Goal: Task Accomplishment & Management: Use online tool/utility

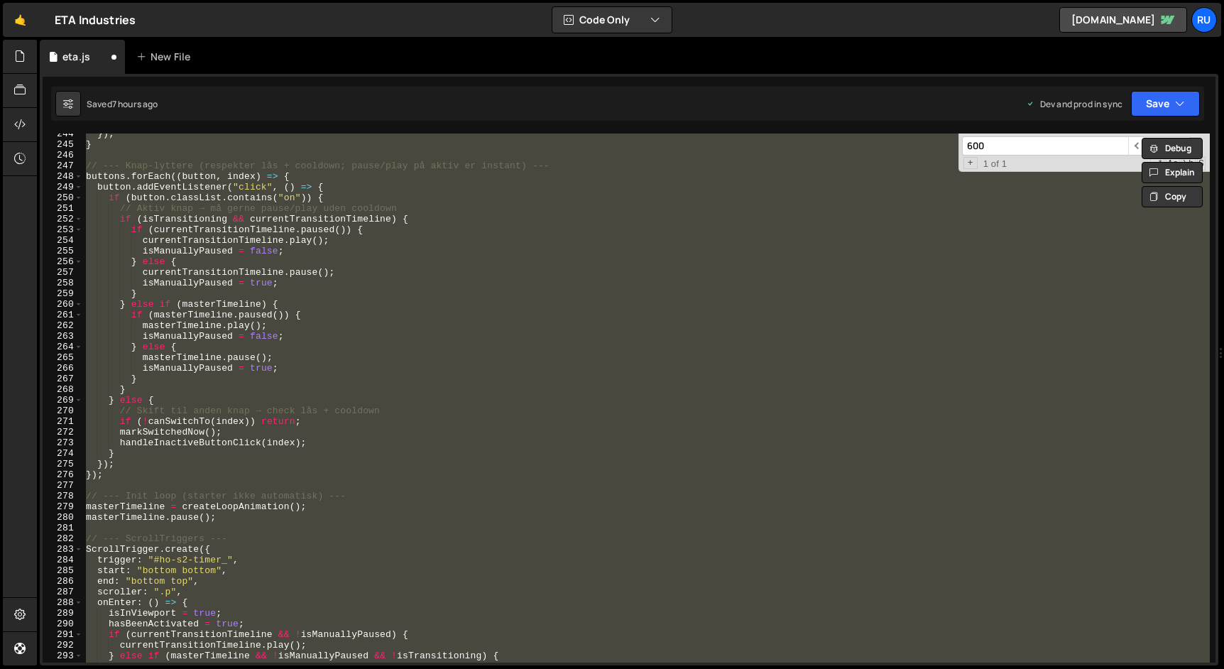
scroll to position [2593, 0]
click at [962, 302] on div "}) ; } // --- Knap-lyttere (respekter lås + cooldown; pause/play på aktiv er in…" at bounding box center [646, 397] width 1127 height 529
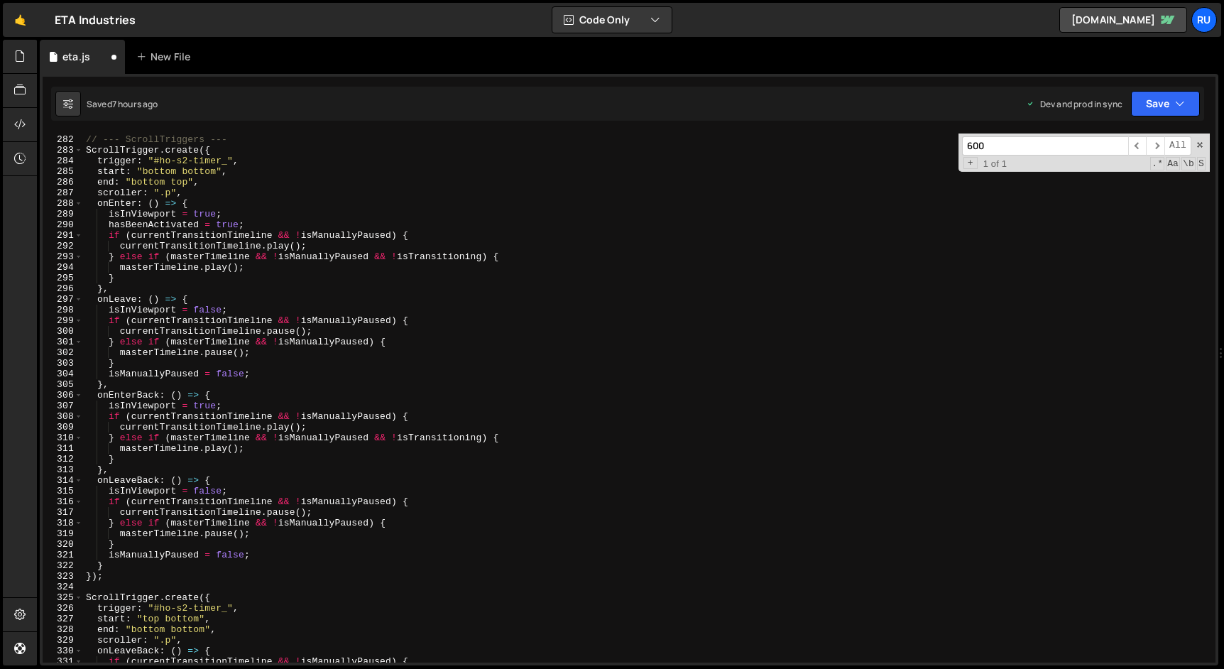
scroll to position [2992, 0]
click at [126, 150] on div "// --- ScrollTriggers --- ScrollTrigger . create ({ trigger : "#ho-s2-timer_" ,…" at bounding box center [646, 399] width 1127 height 550
type textarea "ScrollTrigger.create({"
click at [126, 150] on div "// --- ScrollTriggers --- ScrollTrigger . create ({ trigger : "#ho-s2-timer_" ,…" at bounding box center [646, 399] width 1127 height 550
click at [1052, 143] on input "600" at bounding box center [1045, 145] width 166 height 19
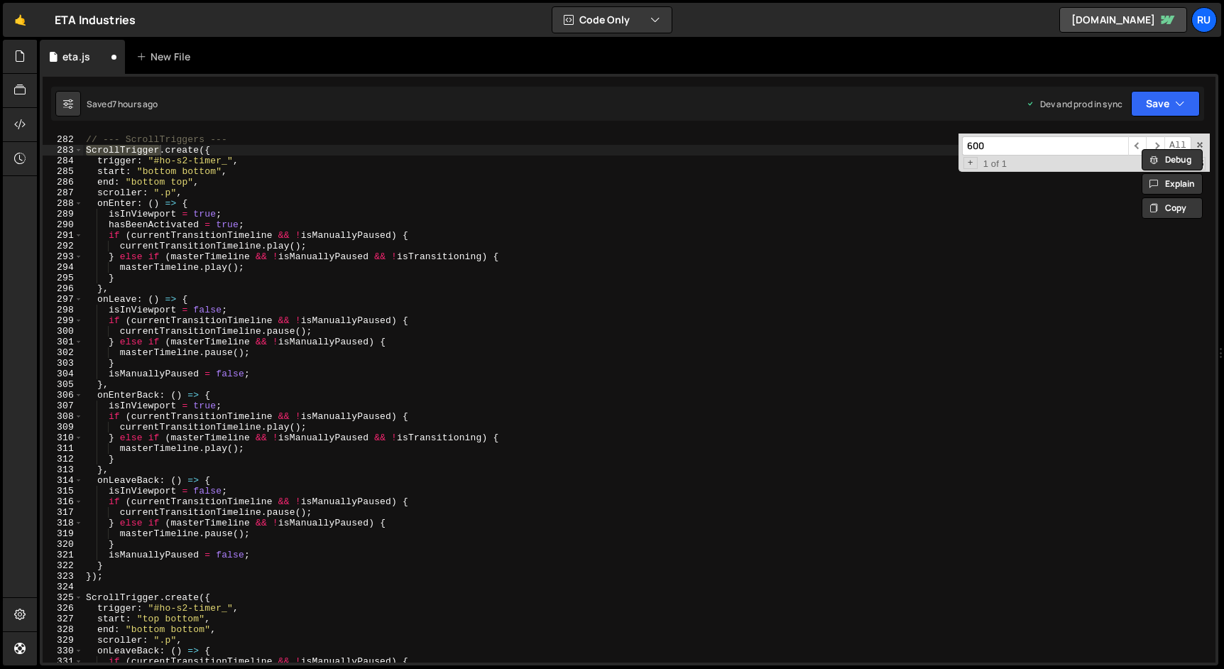
paste input "ScrollTrigger"
type input "ScrollTrigger"
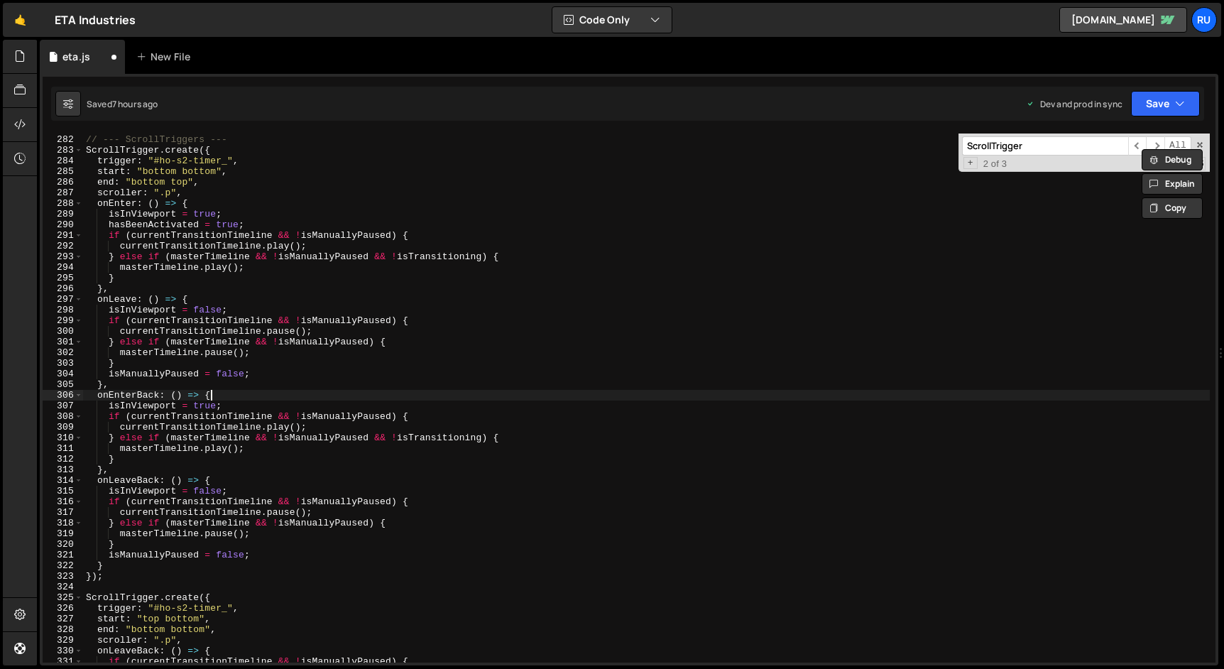
click at [273, 393] on div "// --- ScrollTriggers --- ScrollTrigger . create ({ trigger : "#ho-s2-timer_" ,…" at bounding box center [646, 399] width 1127 height 550
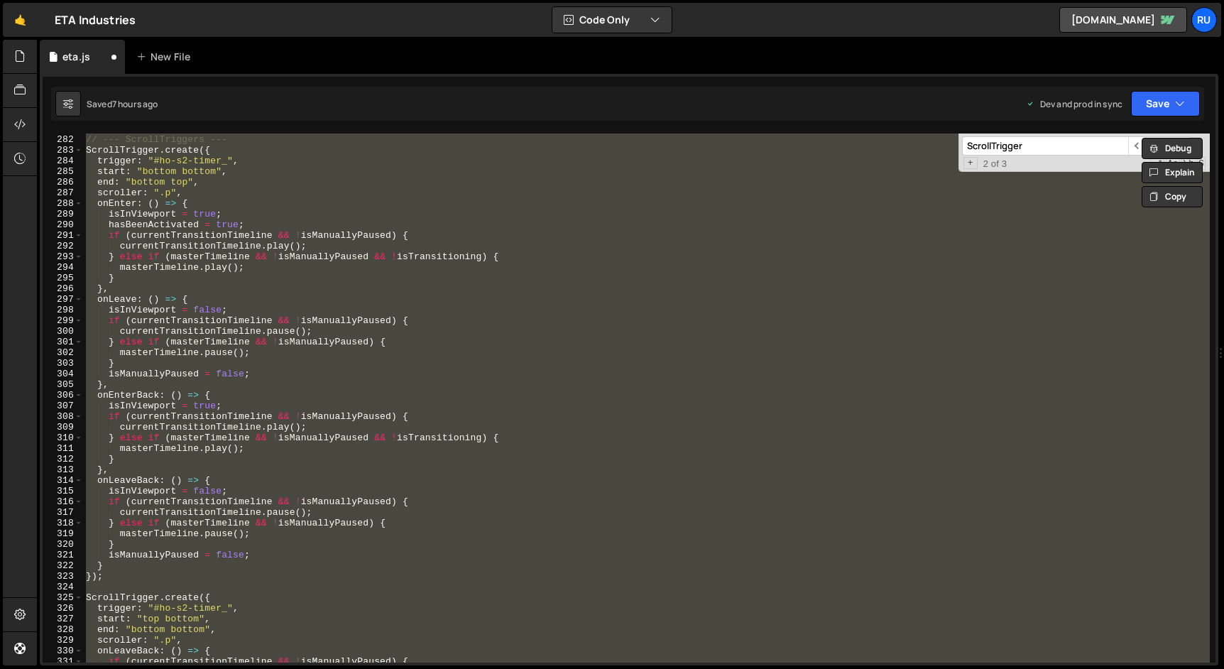
paste textarea
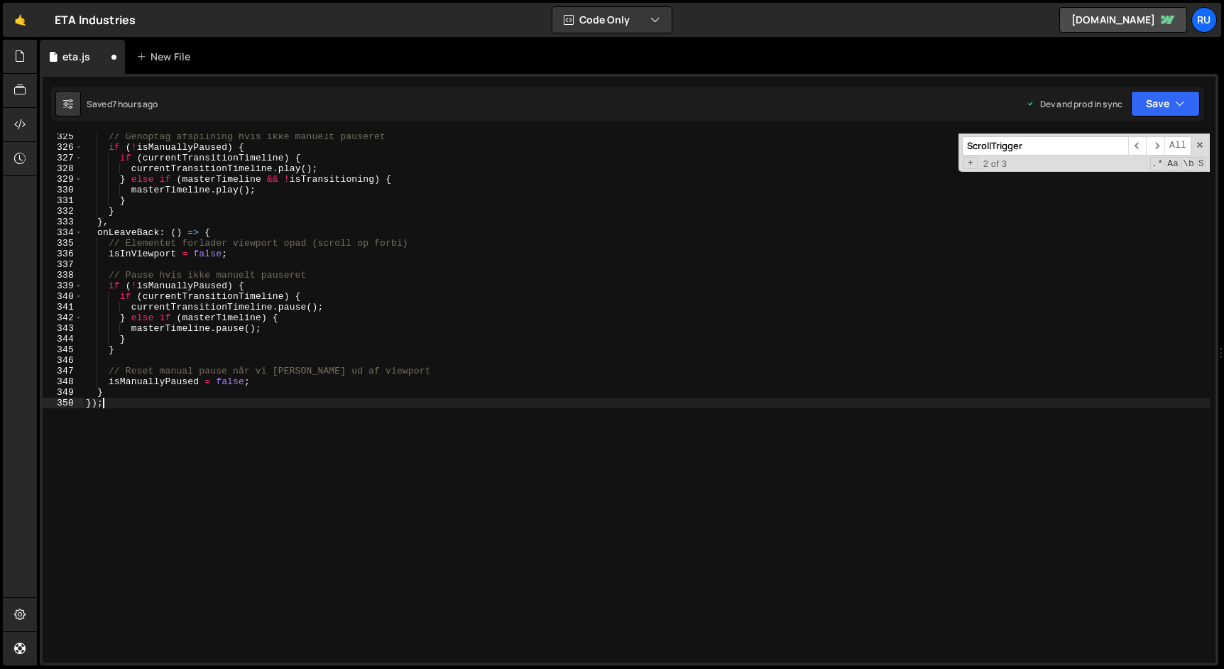
scroll to position [3416, 0]
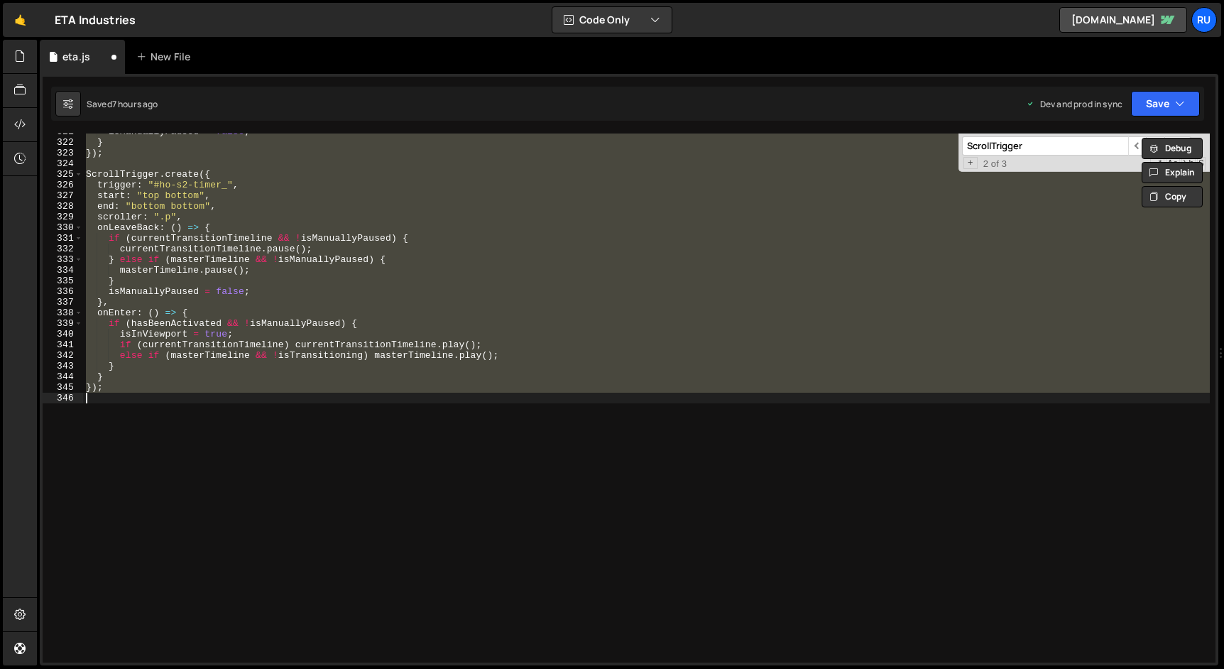
paste textarea
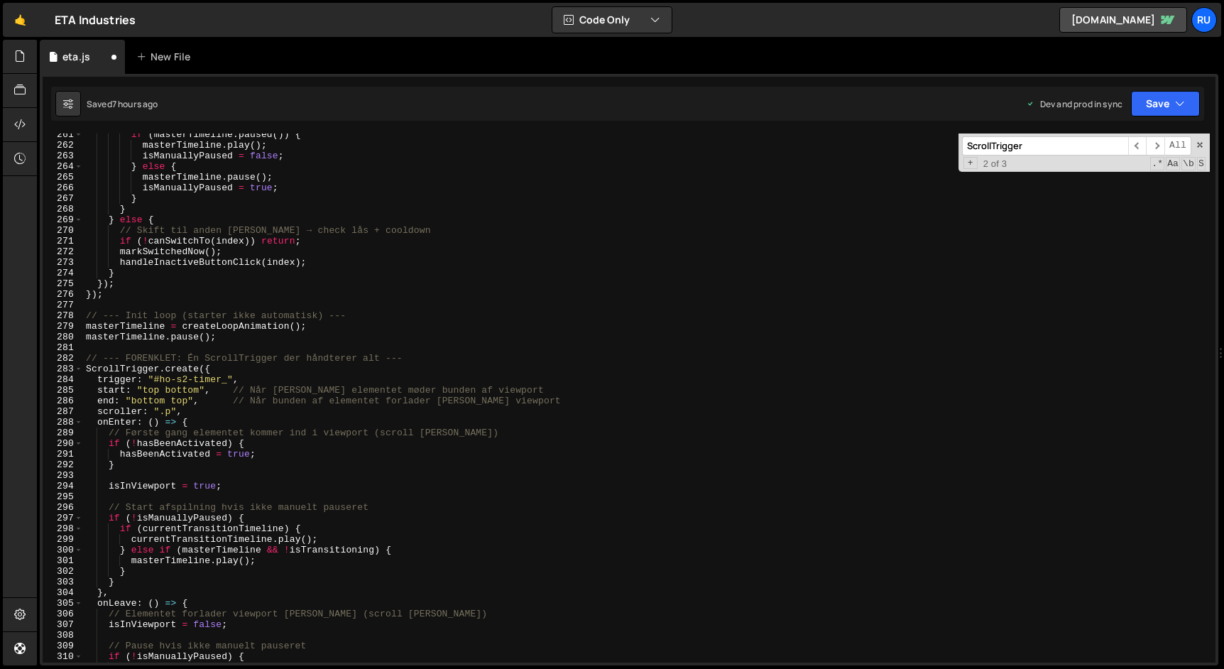
scroll to position [2774, 0]
click at [1159, 112] on button "Save" at bounding box center [1165, 104] width 69 height 26
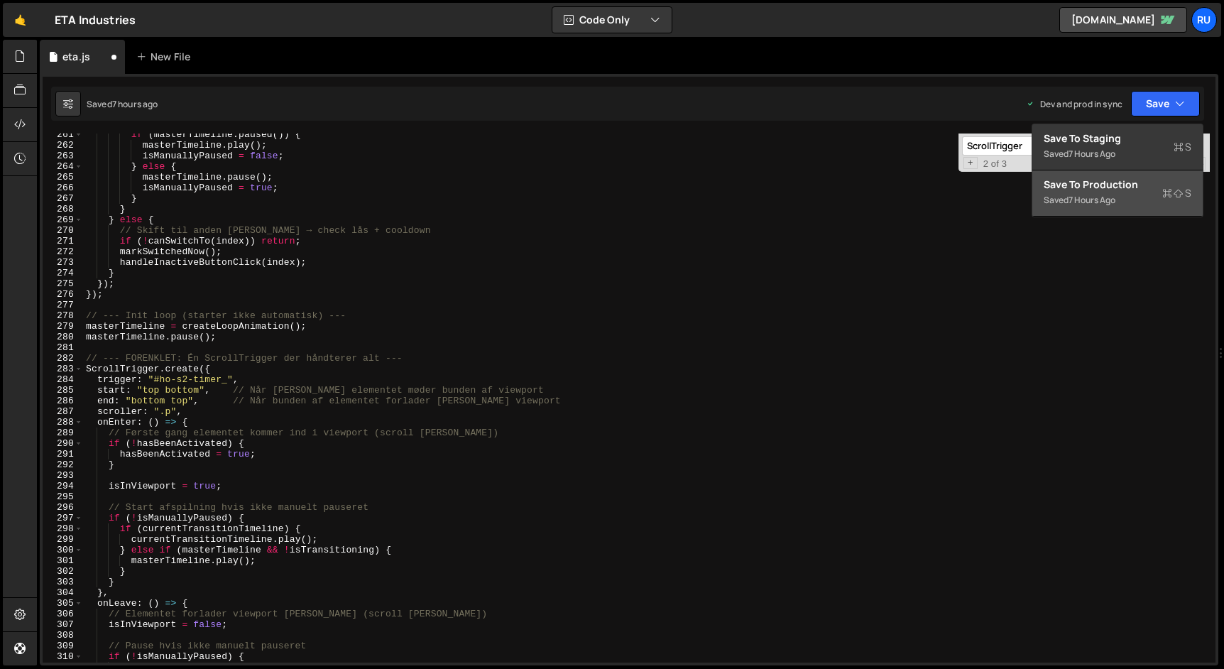
click at [1104, 185] on div "Save to Production S" at bounding box center [1118, 185] width 148 height 14
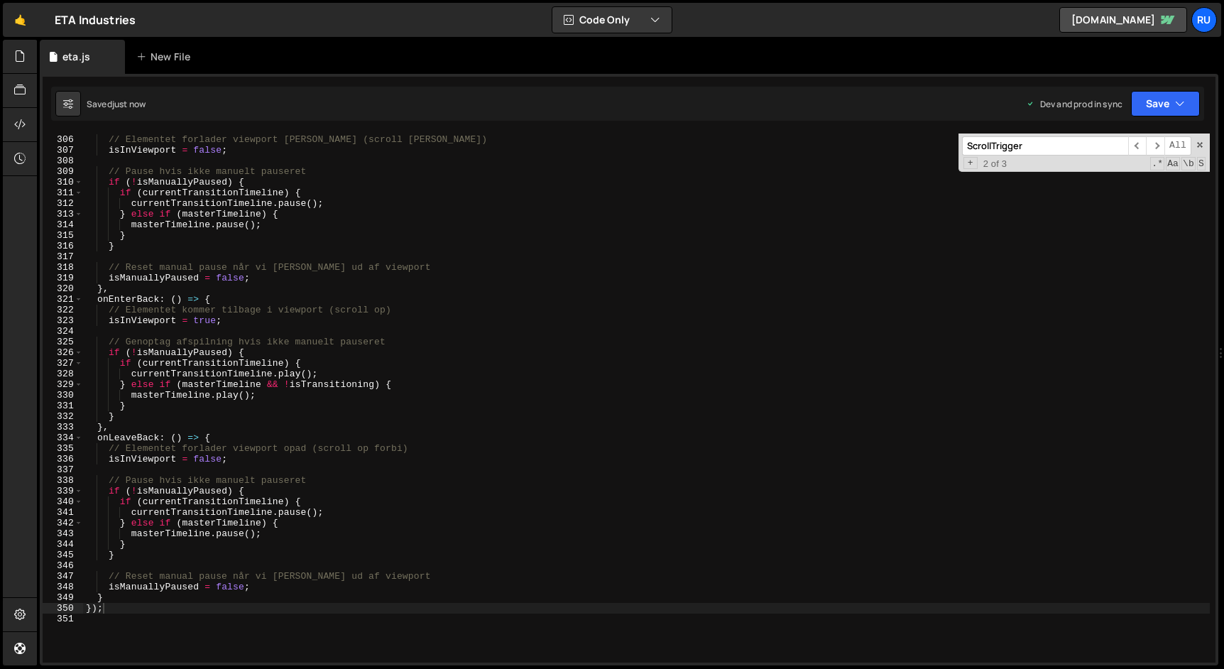
scroll to position [3249, 0]
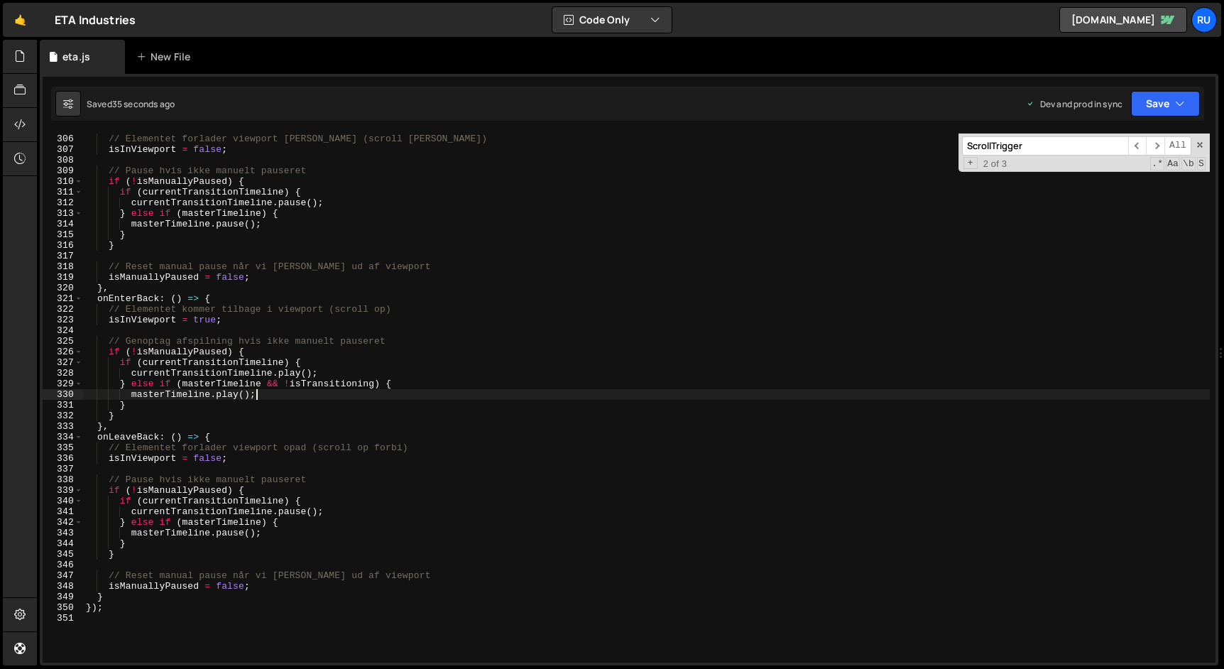
click at [367, 393] on div "// Elementet forlader viewport [PERSON_NAME] (scroll [PERSON_NAME]) isInViewpor…" at bounding box center [646, 408] width 1127 height 550
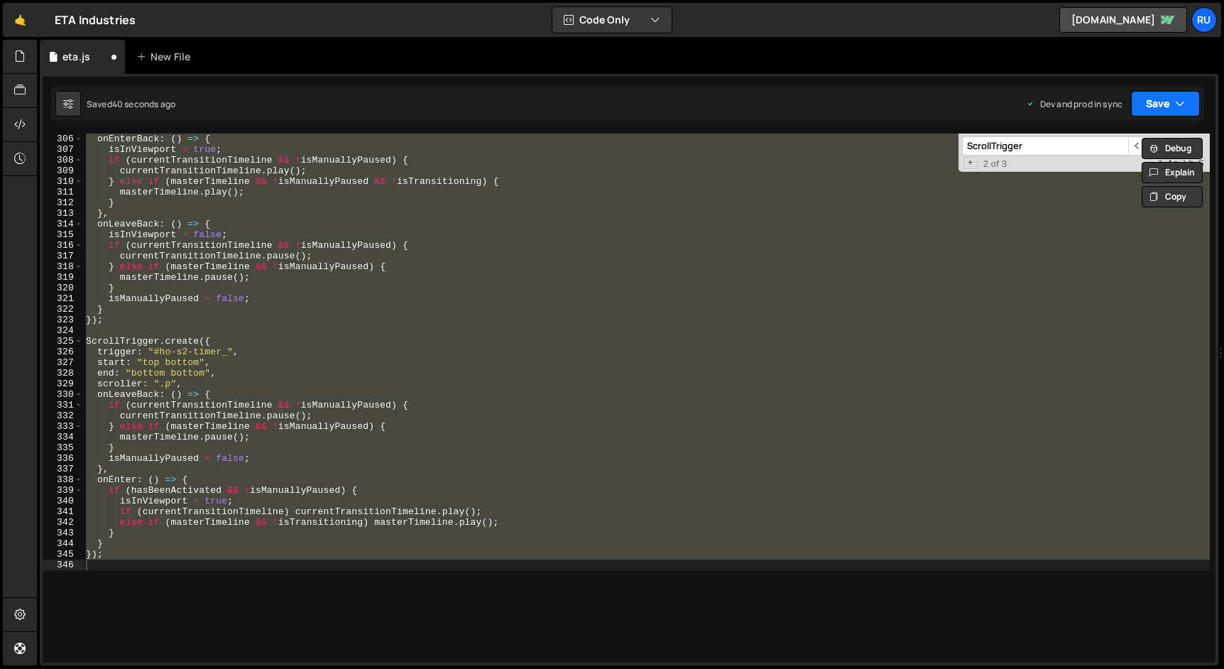
click at [1172, 108] on button "Save" at bounding box center [1165, 104] width 69 height 26
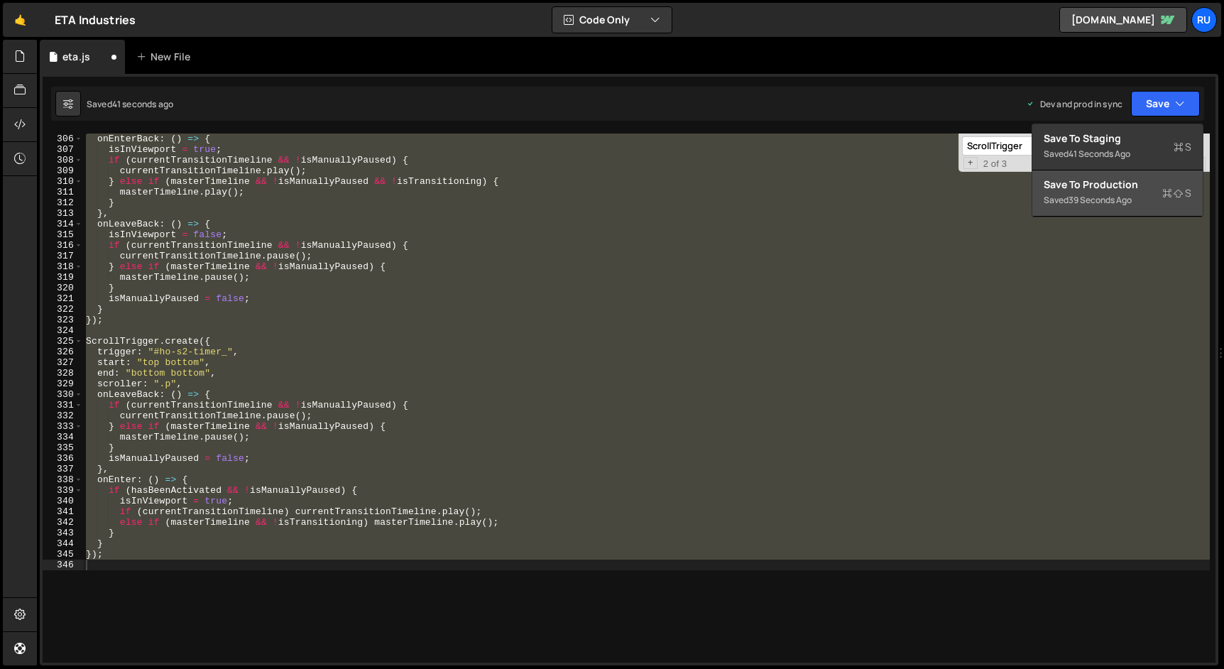
click at [1139, 190] on div "Save to Production S" at bounding box center [1118, 185] width 148 height 14
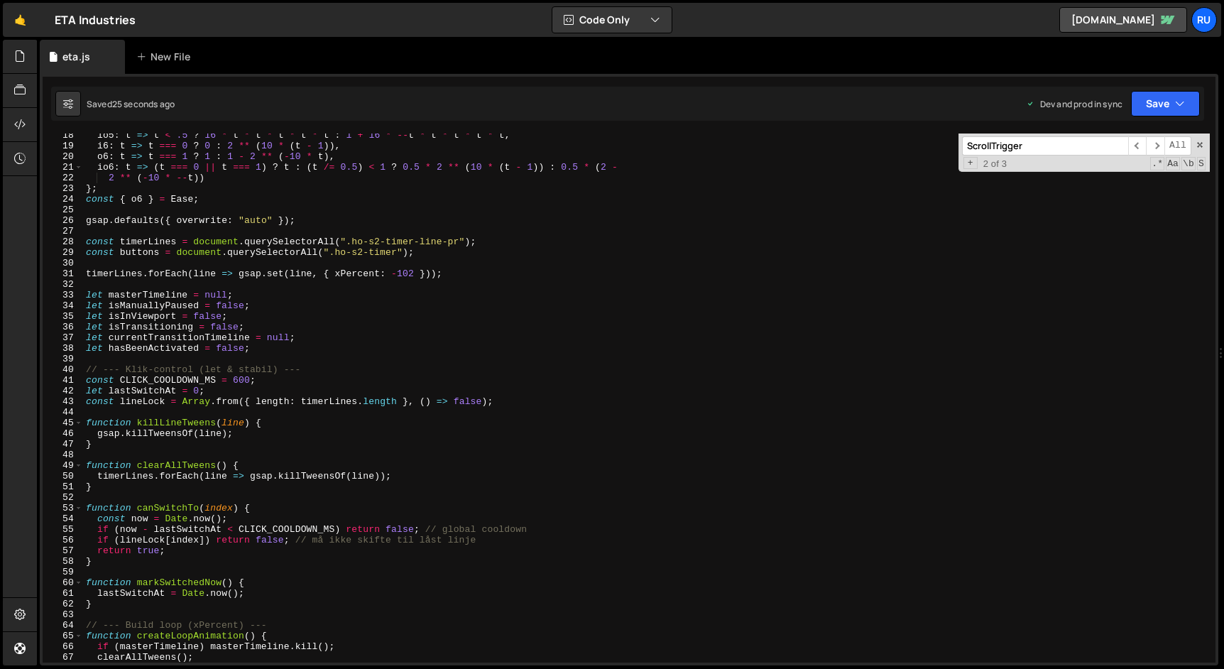
scroll to position [185, 0]
click at [343, 275] on div "io5 : t => t < .5 ? 16 * t * t * t * t * t : 1 + 16 * -- t * t * t * t * t , i6…" at bounding box center [646, 404] width 1127 height 550
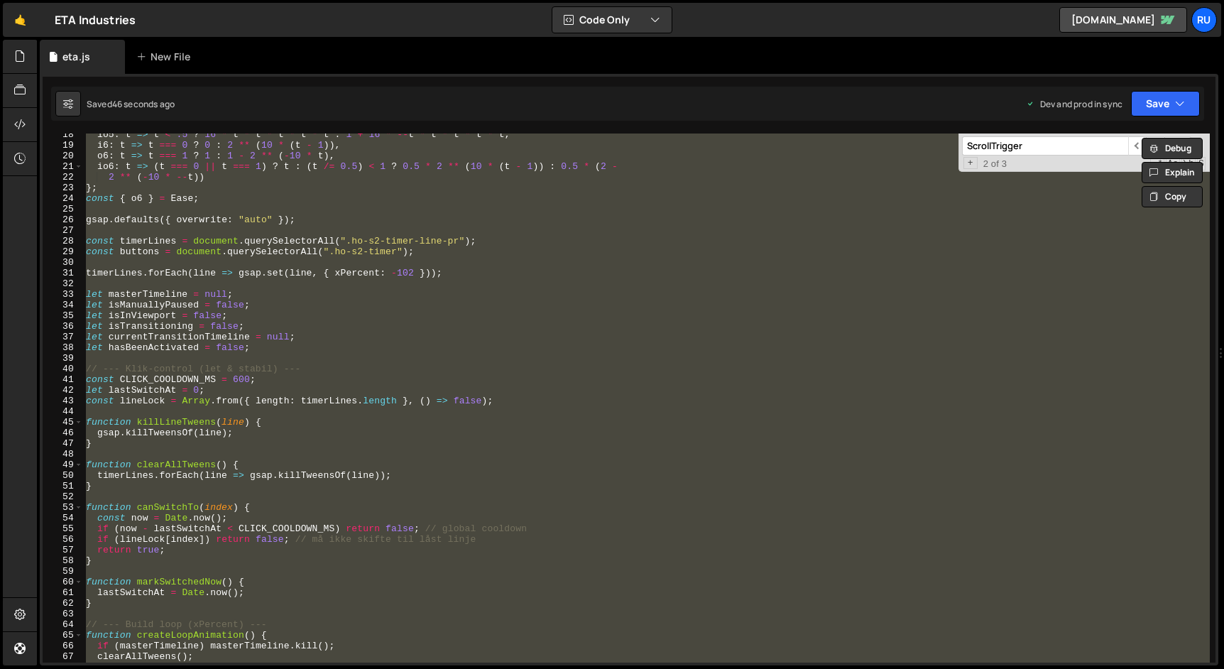
paste textarea
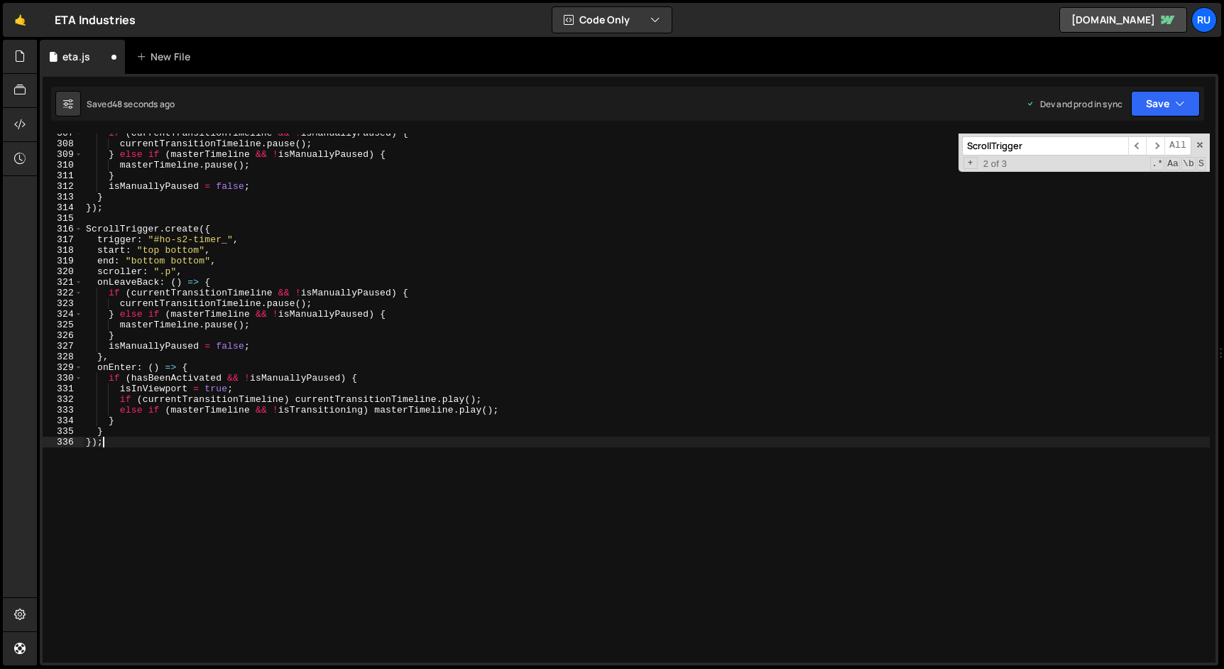
scroll to position [3264, 0]
click at [1150, 102] on button "Save" at bounding box center [1165, 104] width 69 height 26
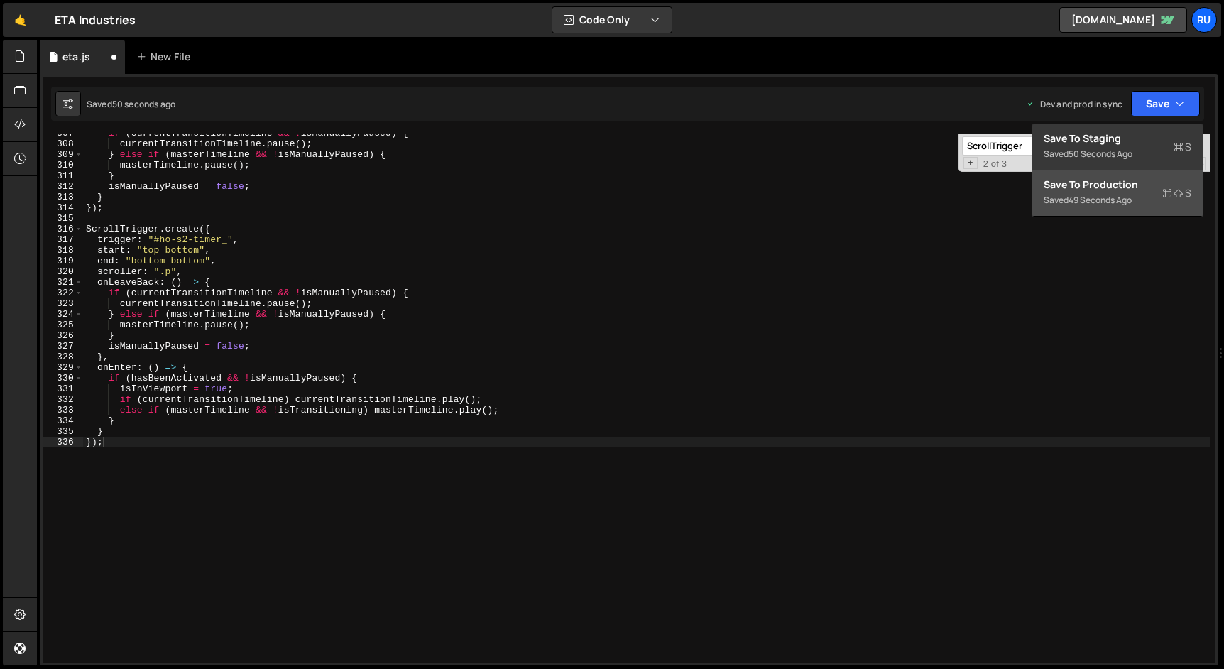
click at [1126, 194] on div "49 seconds ago" at bounding box center [1100, 200] width 63 height 12
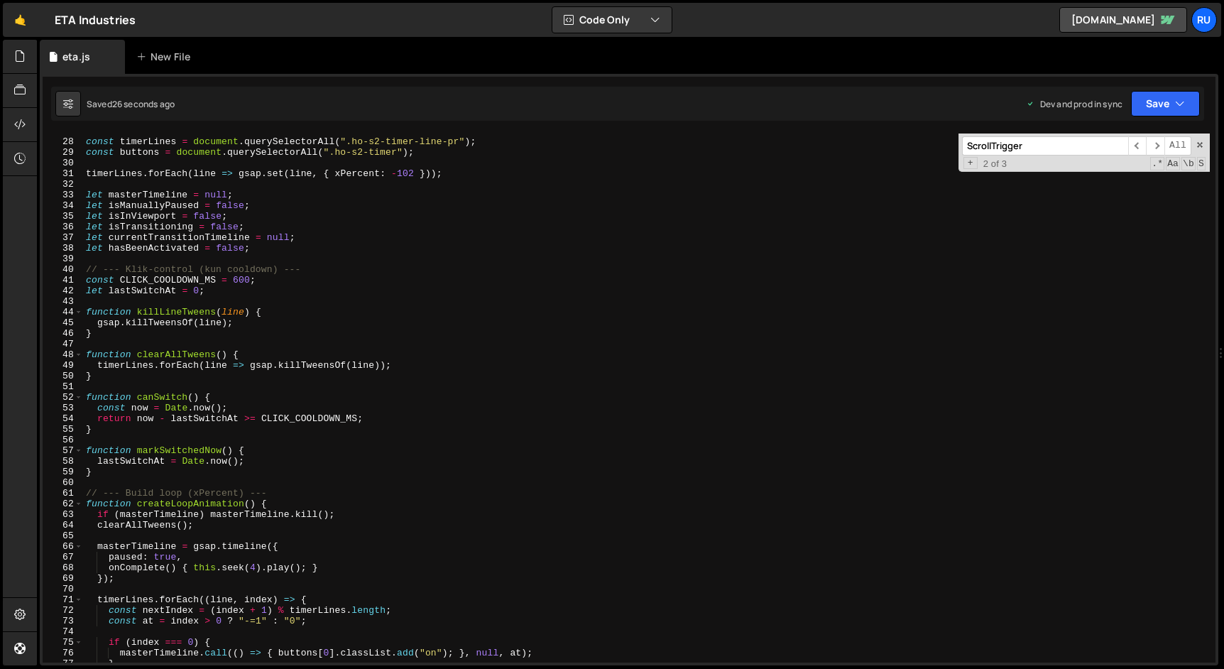
scroll to position [285, 0]
type textarea "const CLICK_COOLDOWN_MS = 600;"
drag, startPoint x: 217, startPoint y: 280, endPoint x: 121, endPoint y: 280, distance: 95.2
click at [121, 280] on div "const timerLines = document . querySelectorAll ( ".ho-s2-timer-line-pr" ) ; con…" at bounding box center [646, 401] width 1127 height 550
click at [1061, 146] on input "ScrollTrigger" at bounding box center [1045, 145] width 166 height 19
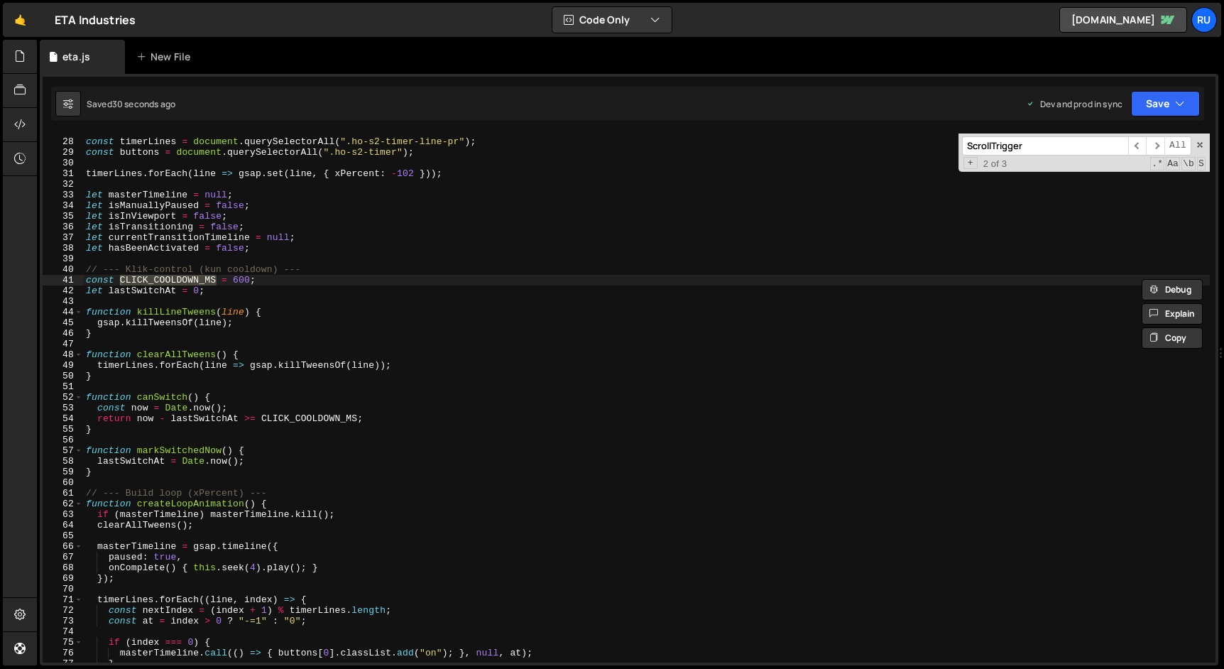
paste input "CLICK_COOLDOWN_MS"
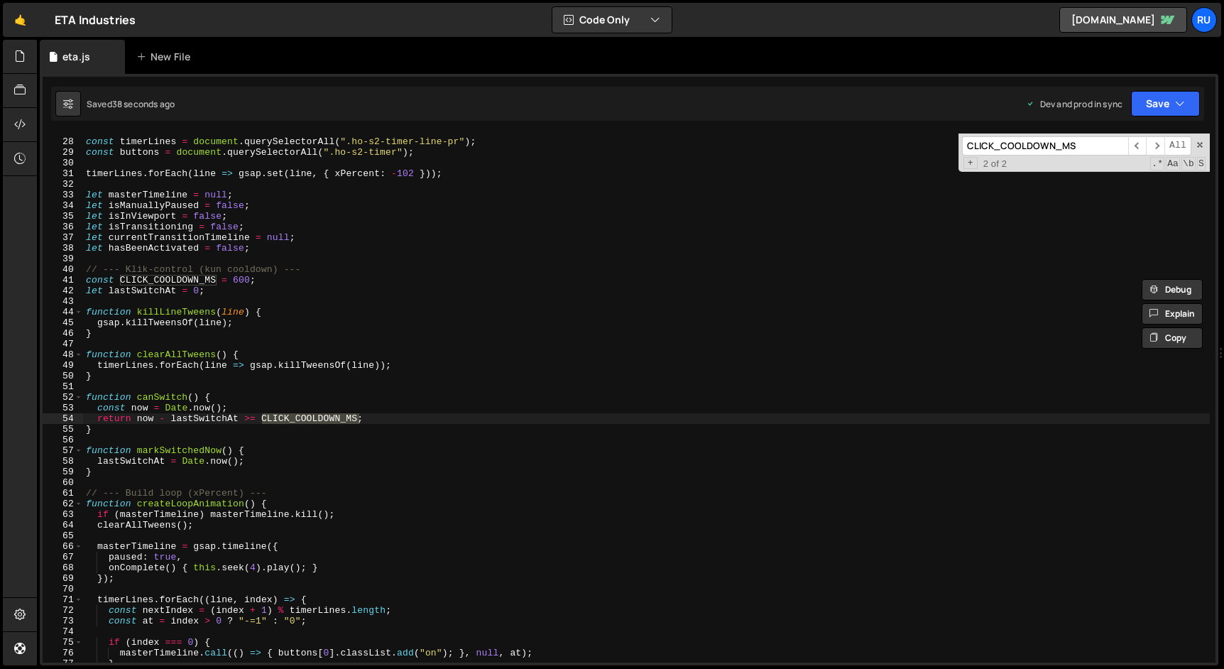
type input "CLICK_COOLDOWN_MS"
type textarea "return now - lastSwitchAt >= CLICK_COOLDOWN_MS;"
click at [148, 417] on div "const timerLines = document . querySelectorAll ( ".ho-s2-timer-line-pr" ) ; con…" at bounding box center [646, 401] width 1127 height 550
click at [1064, 140] on input "CLICK_COOLDOWN_MS" at bounding box center [1045, 145] width 166 height 19
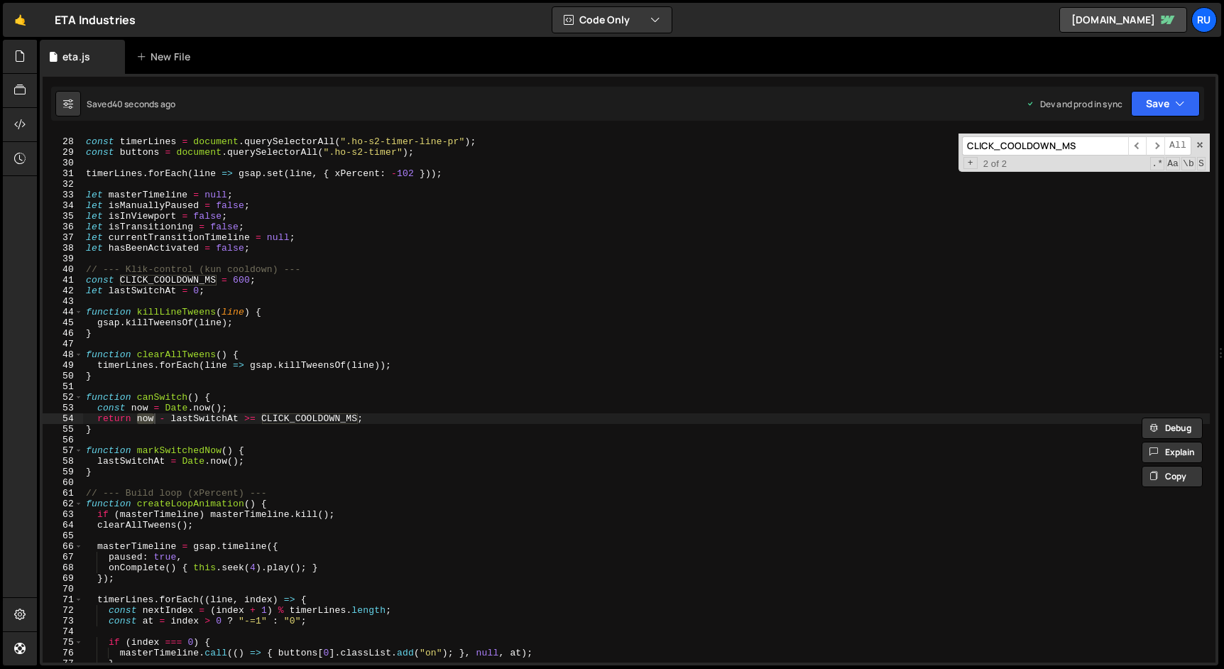
paste input "now"
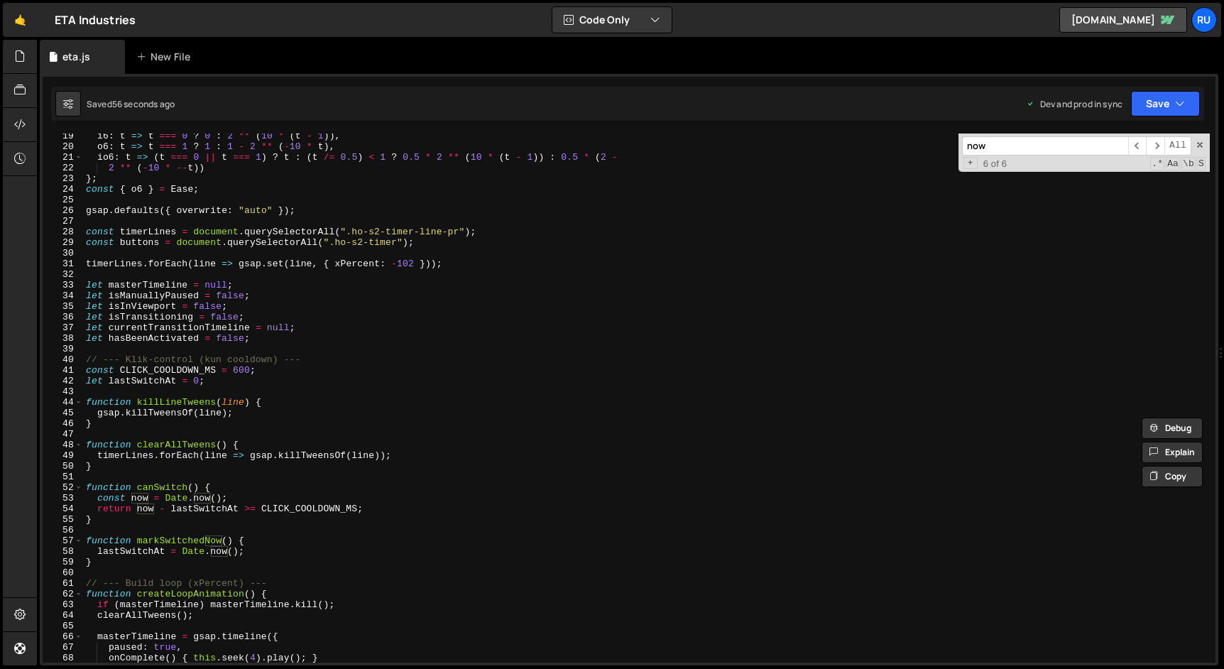
scroll to position [232, 0]
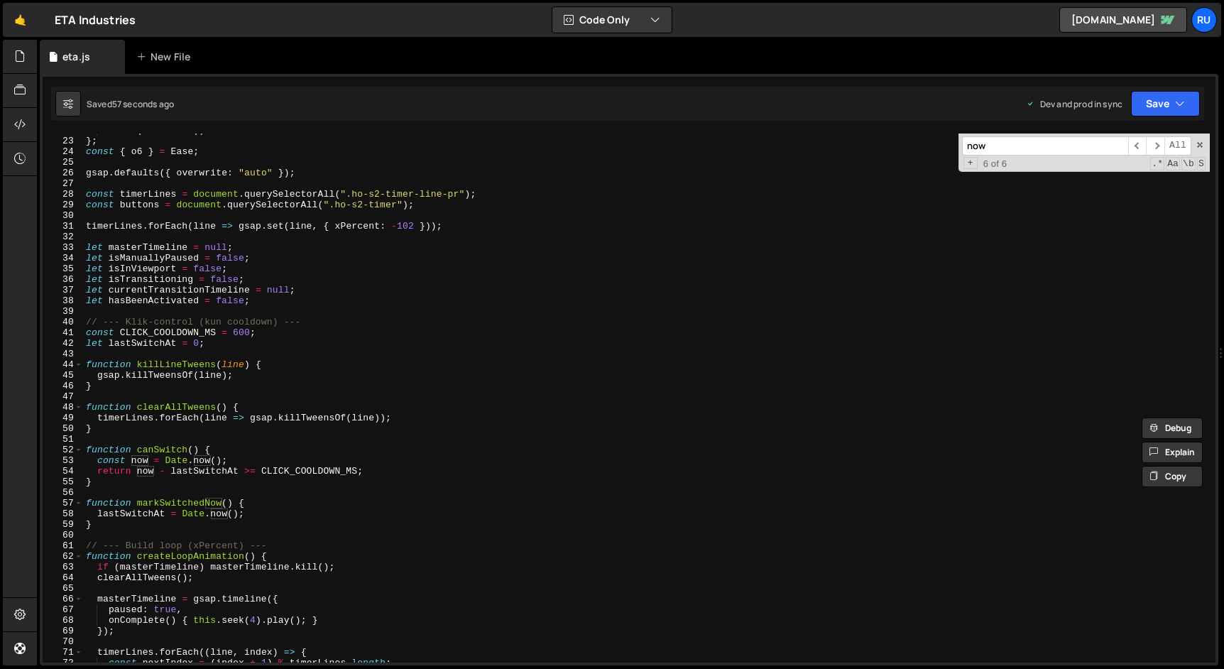
type input "now"
click at [234, 333] on div "2 ** ( - 10 * -- t )) } ; const { o6 } = Ease ; gsap . defaults ({ overwrite : …" at bounding box center [646, 400] width 1127 height 550
click at [1164, 104] on button "Save" at bounding box center [1165, 104] width 69 height 26
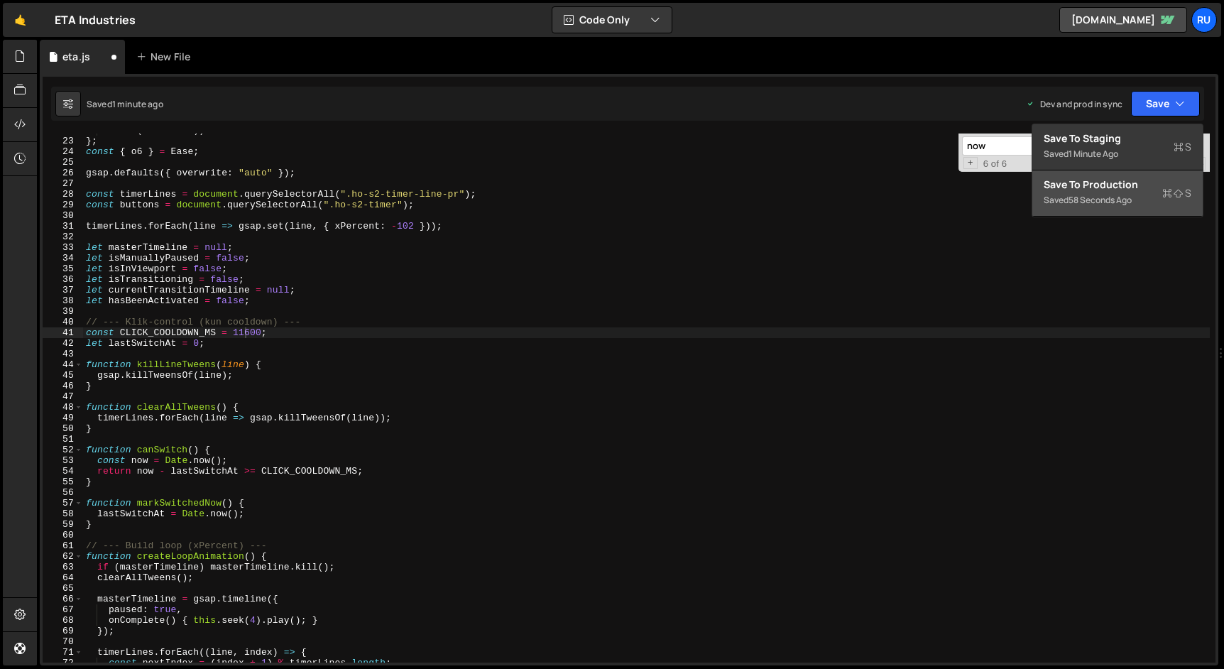
click at [1145, 185] on div "Save to Production S" at bounding box center [1118, 185] width 148 height 14
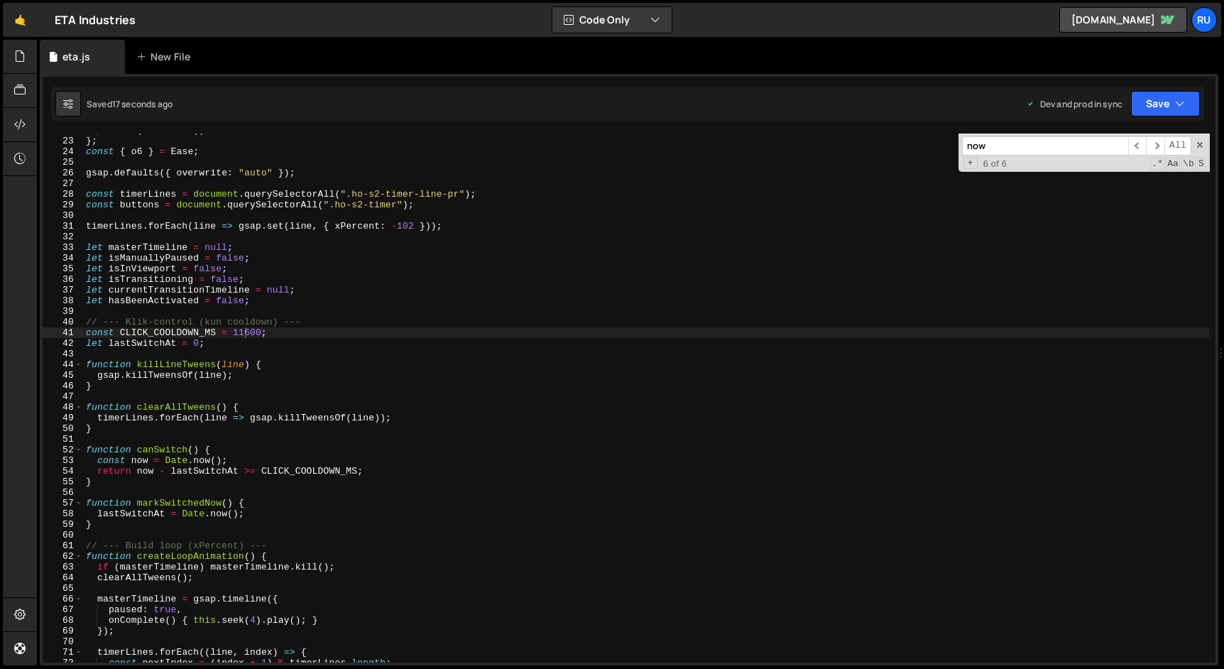
click at [246, 337] on div "2 ** ( - 10 * -- t )) } ; const { o6 } = Ease ; gsap . defaults ({ overwrite : …" at bounding box center [646, 400] width 1127 height 550
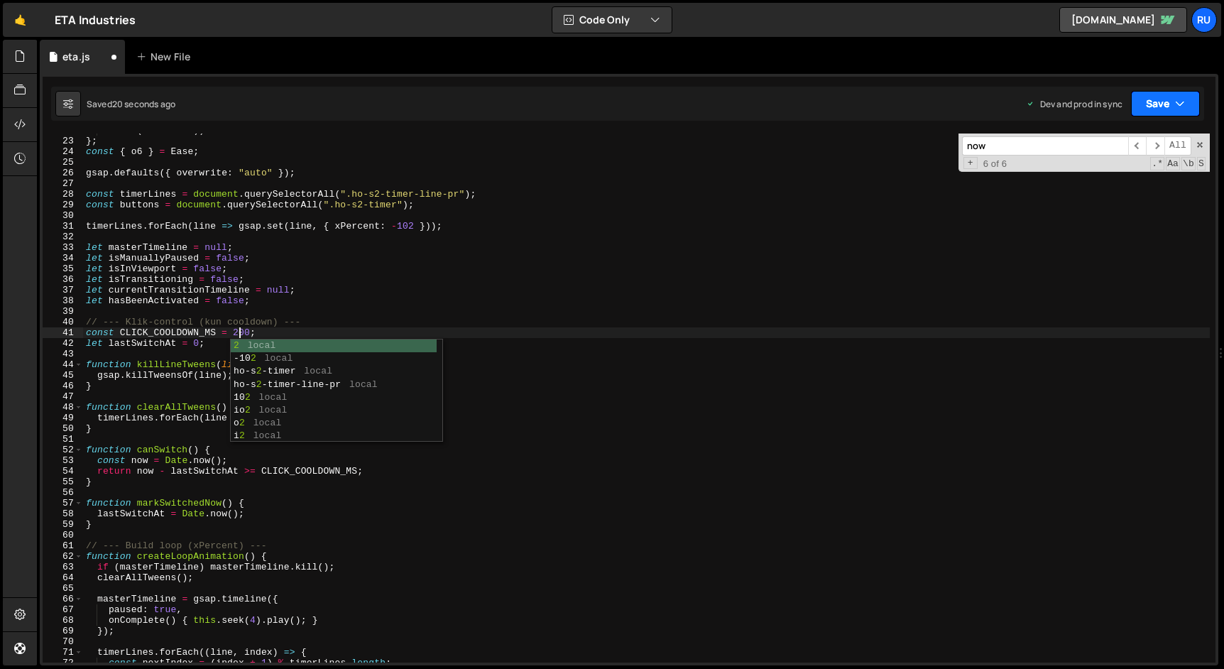
click at [1168, 103] on button "Save" at bounding box center [1165, 104] width 69 height 26
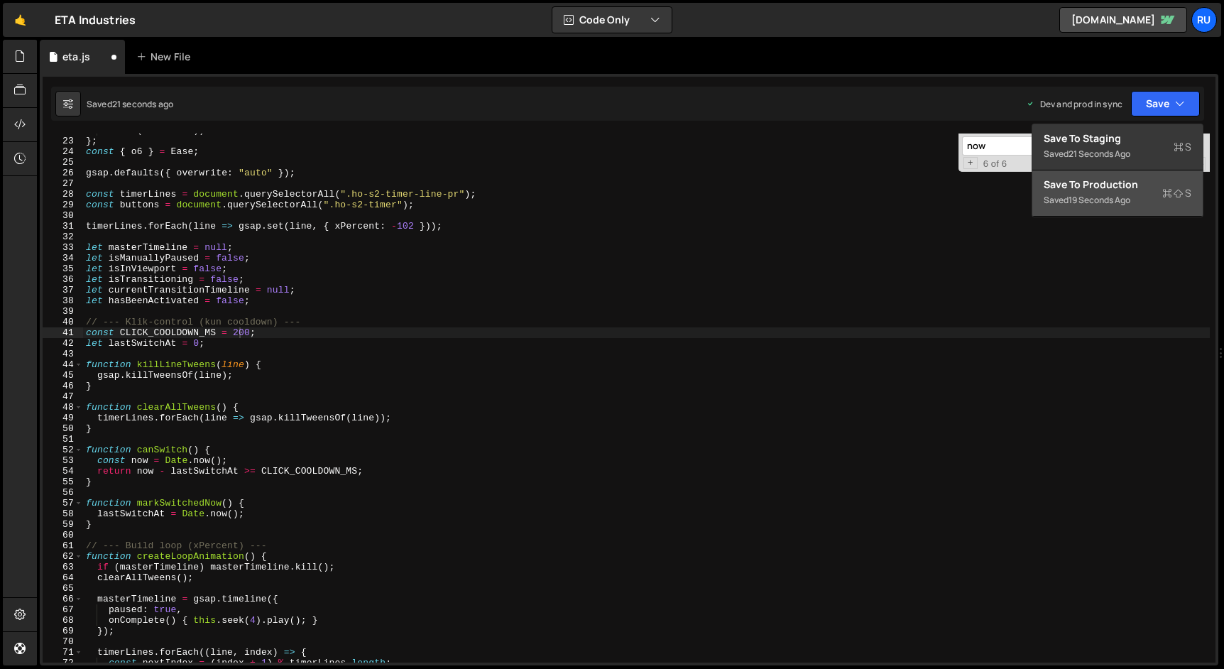
click at [1137, 178] on div "Save to Production S" at bounding box center [1118, 185] width 148 height 14
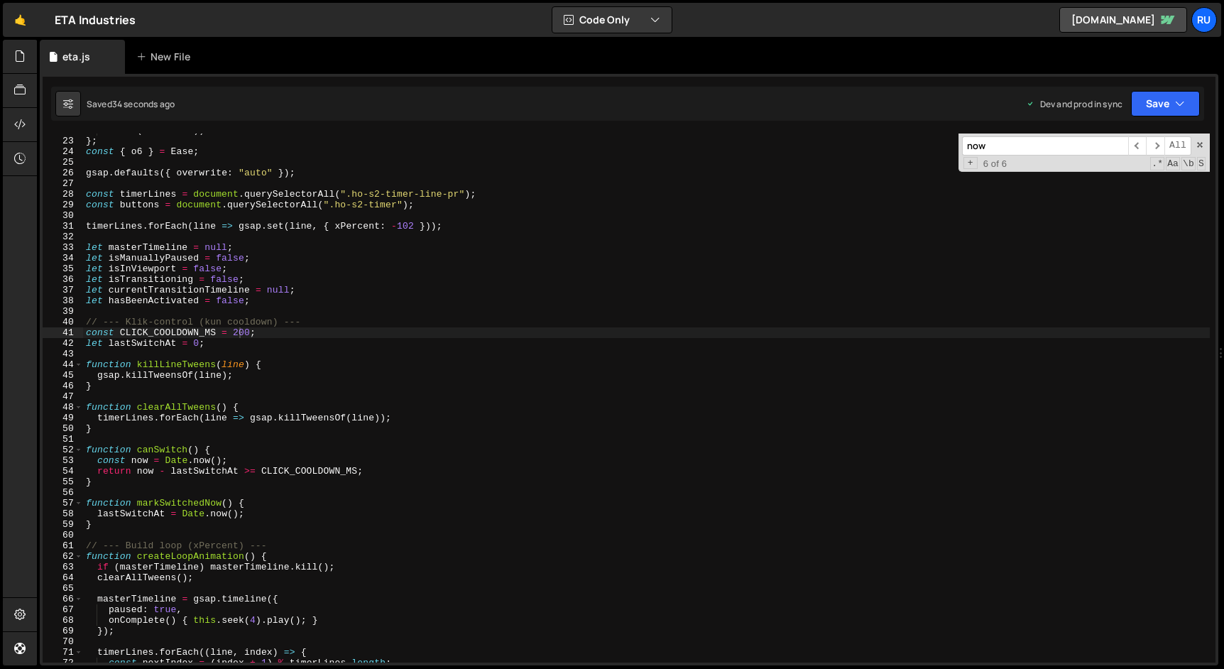
click at [243, 333] on div "2 ** ( - 10 * -- t )) } ; const { o6 } = Ease ; gsap . defaults ({ overwrite : …" at bounding box center [646, 400] width 1127 height 550
click at [1174, 99] on button "Save" at bounding box center [1165, 104] width 69 height 26
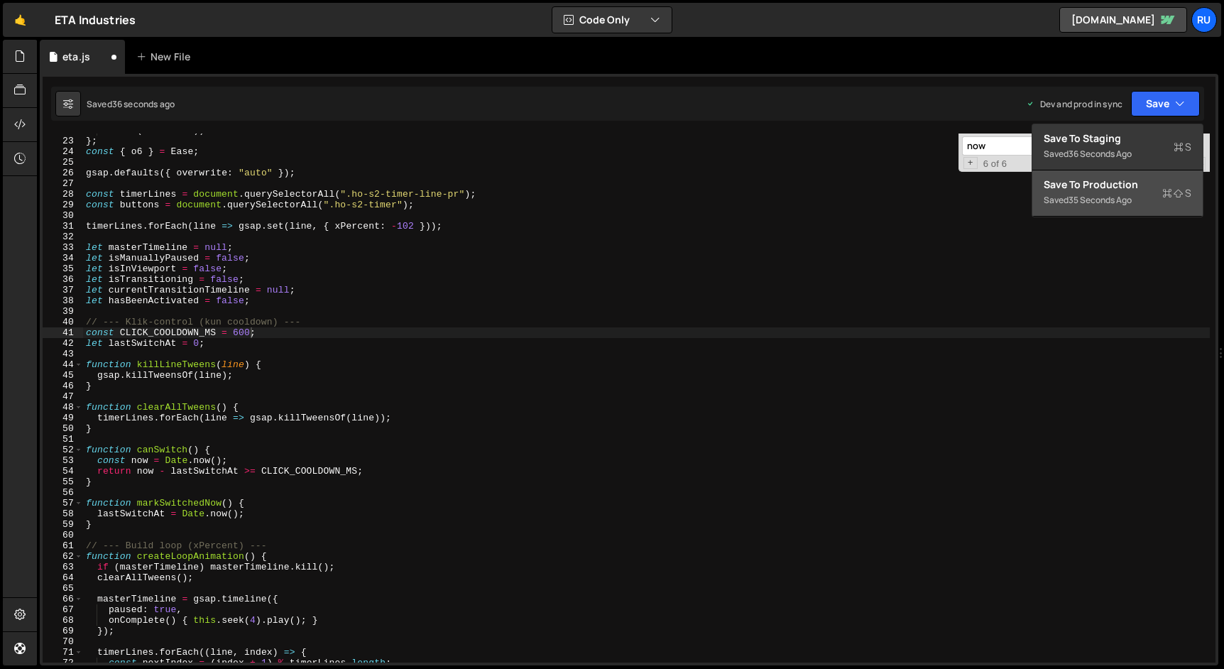
click at [1143, 191] on div "Save to Production S" at bounding box center [1118, 185] width 148 height 14
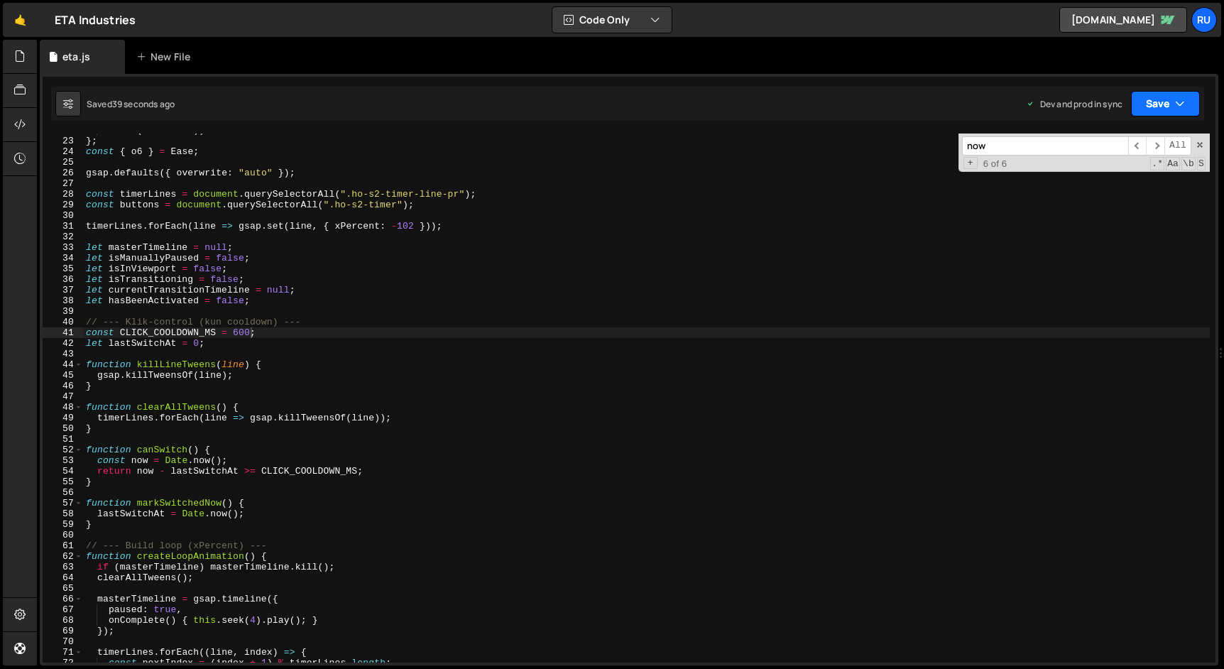
click at [1150, 107] on button "Save" at bounding box center [1165, 104] width 69 height 26
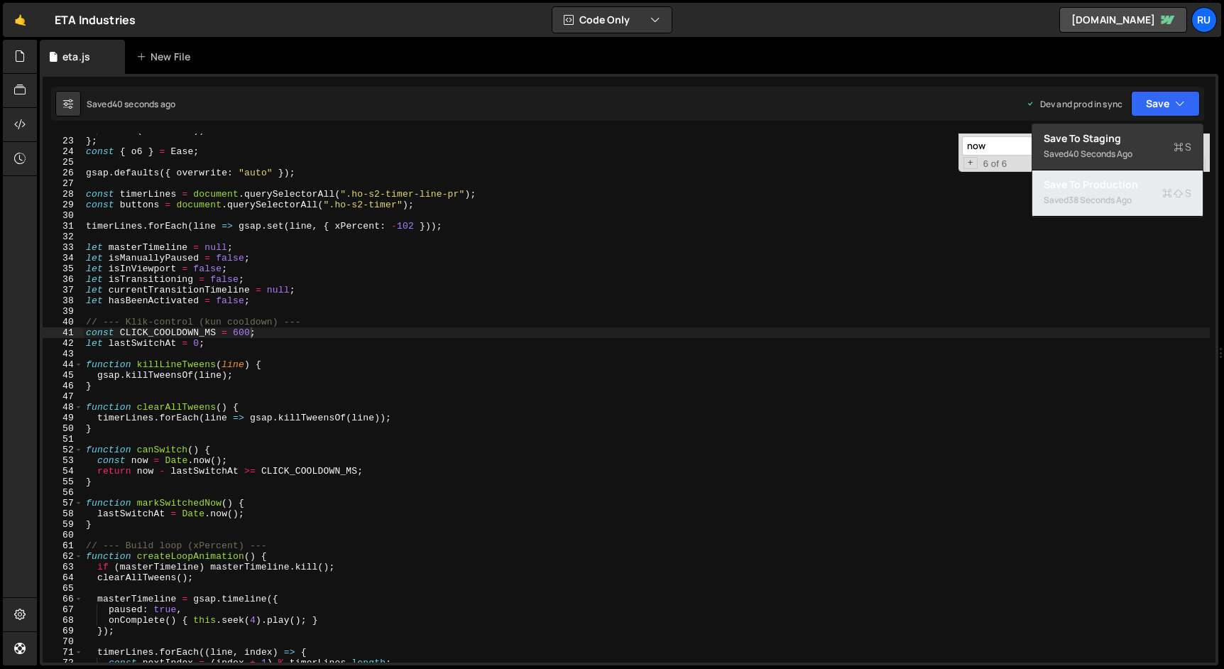
click at [1132, 205] on div "38 seconds ago" at bounding box center [1100, 200] width 63 height 12
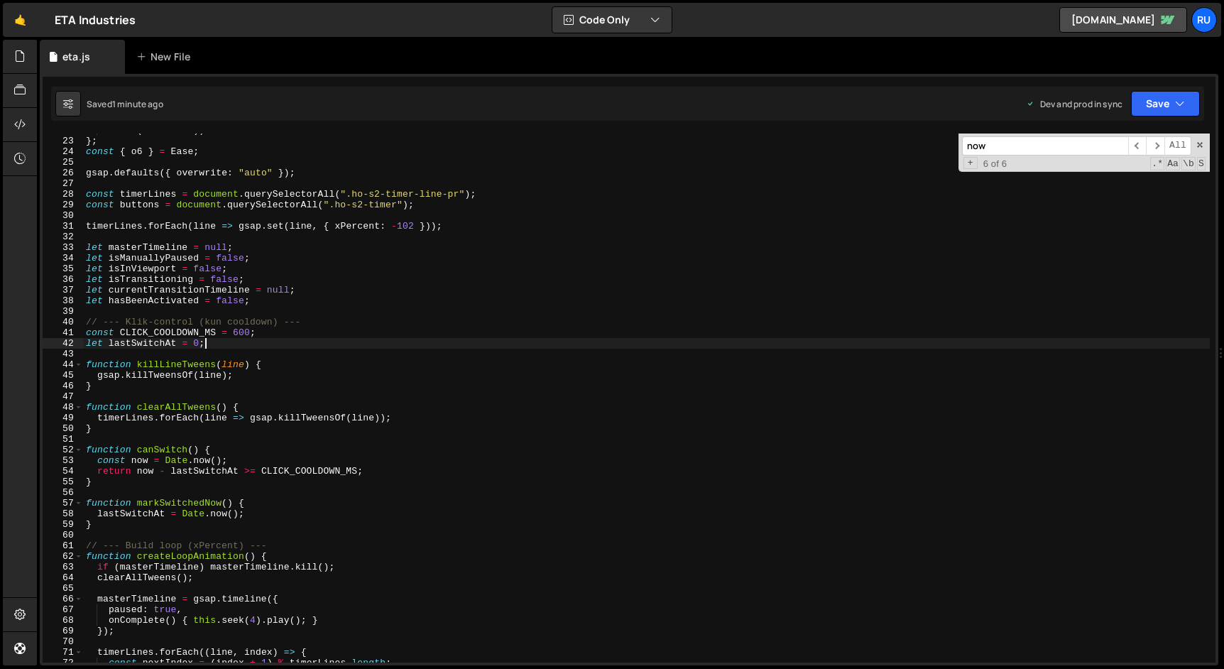
click at [283, 343] on div "2 ** ( - 10 * -- t )) } ; const { o6 } = Ease ; gsap . defaults ({ overwrite : …" at bounding box center [646, 400] width 1127 height 550
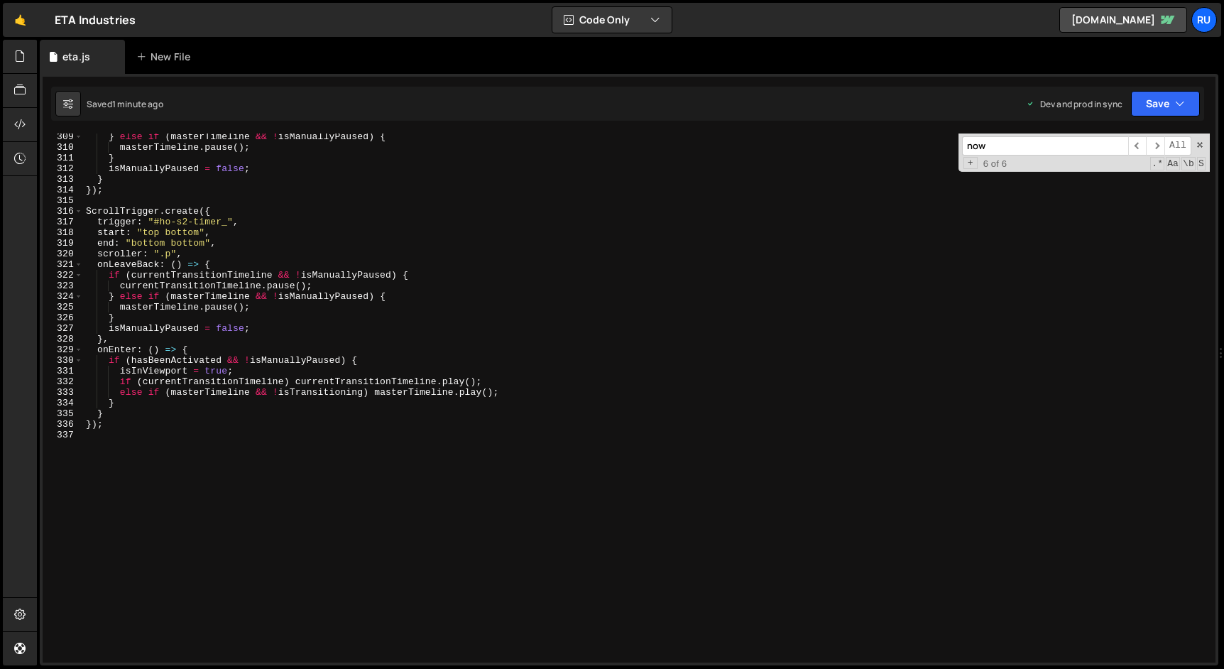
scroll to position [3320, 0]
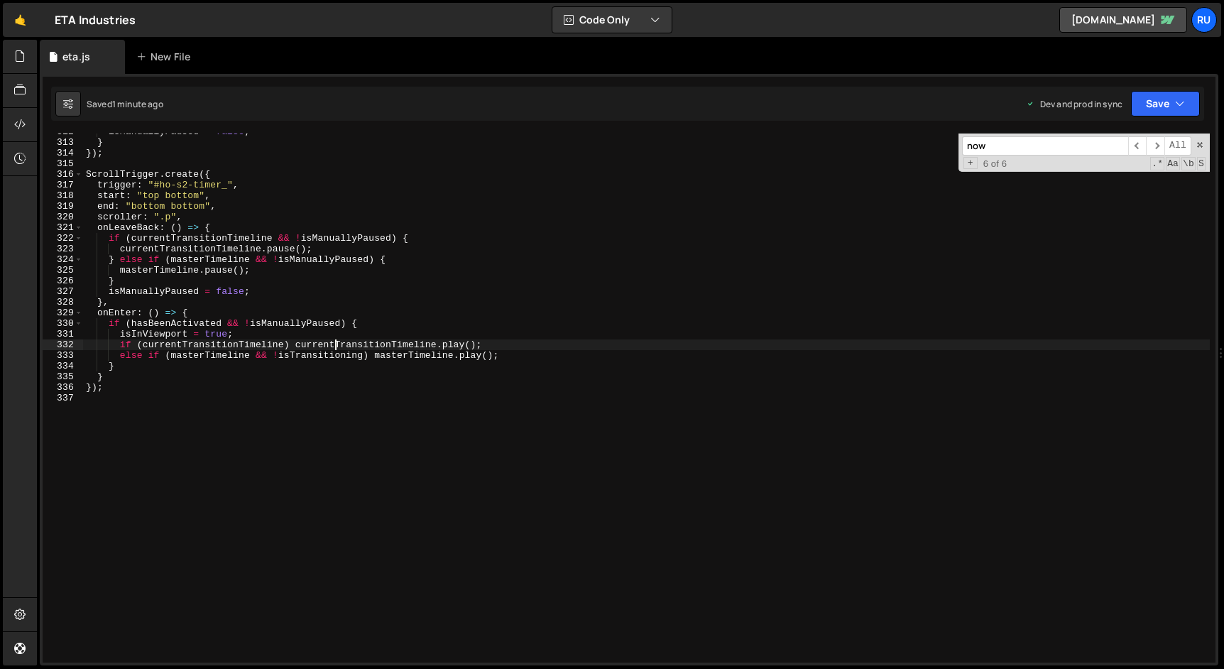
click at [333, 342] on div "isManuallyPaused = false ; } }) ; ScrollTrigger . create ({ trigger : "#ho-s2-t…" at bounding box center [646, 401] width 1127 height 550
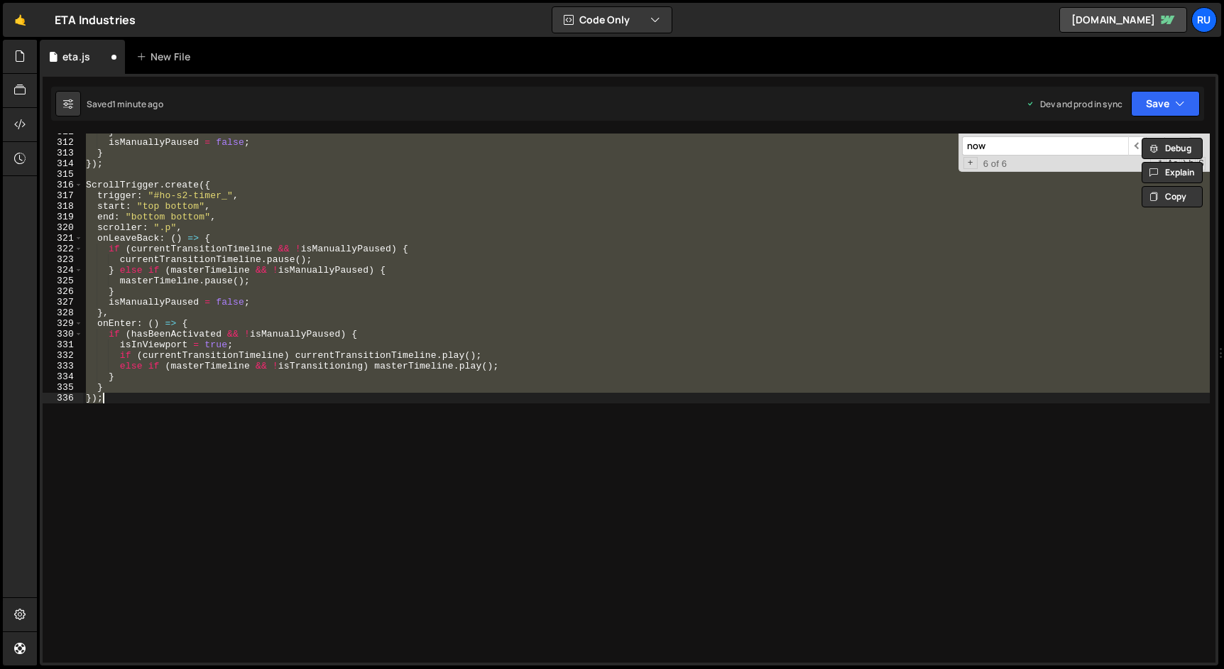
scroll to position [3309, 0]
type textarea "});"
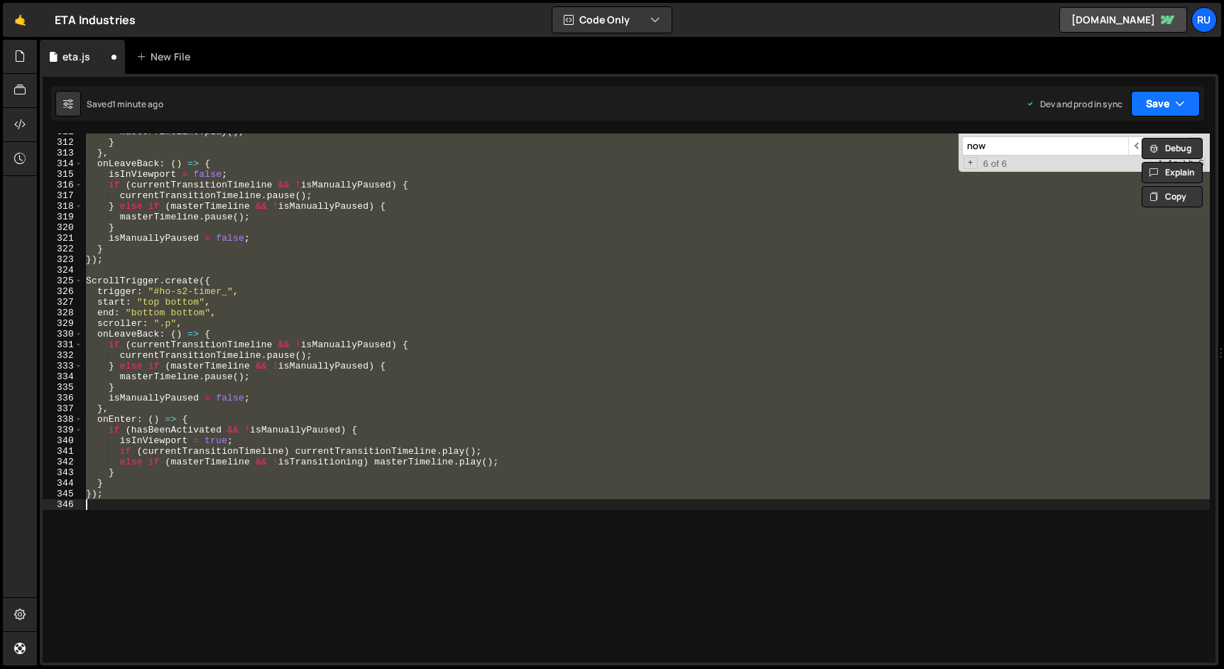
click at [1157, 104] on button "Save" at bounding box center [1165, 104] width 69 height 26
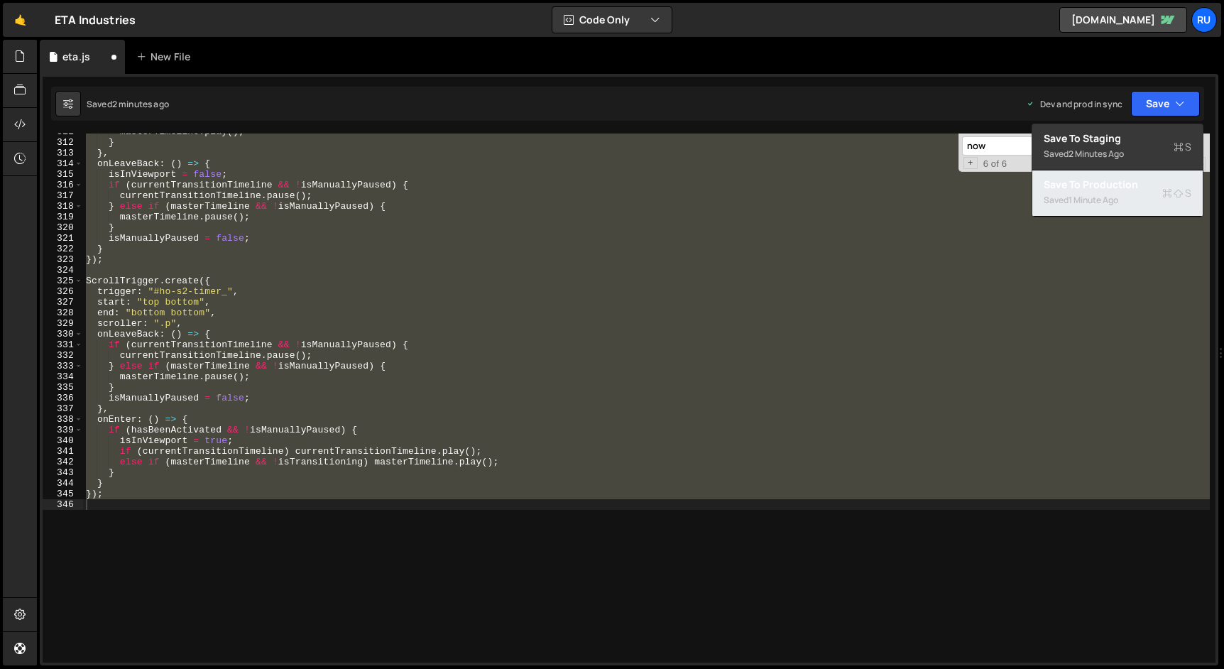
click at [1150, 205] on div "Saved 1 minute ago" at bounding box center [1118, 200] width 148 height 17
